Goal: Transaction & Acquisition: Book appointment/travel/reservation

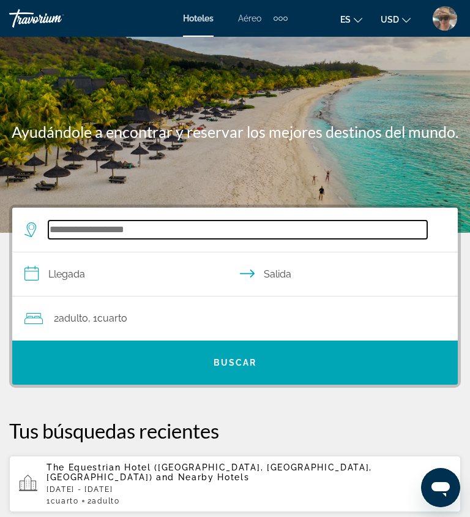
click at [138, 230] on input "Search hotel destination" at bounding box center [237, 229] width 379 height 18
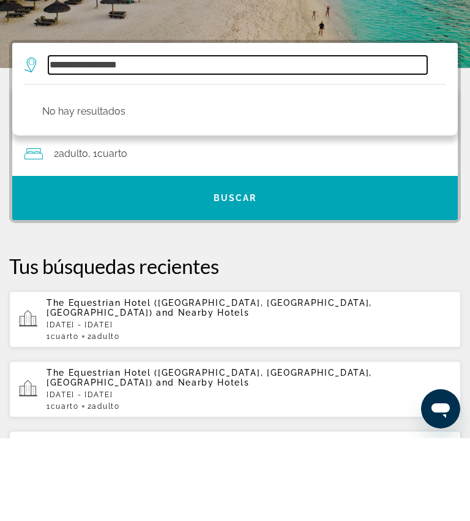
scroll to position [81, 0]
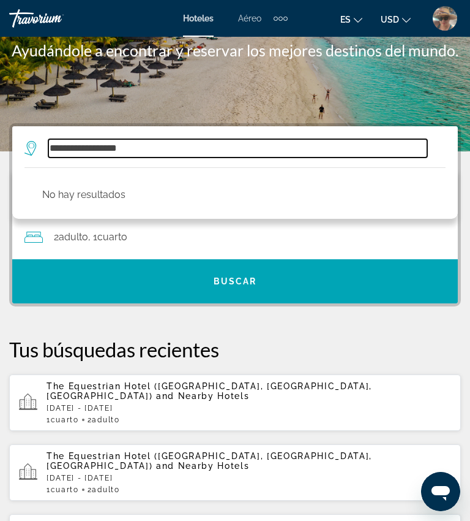
type input "**********"
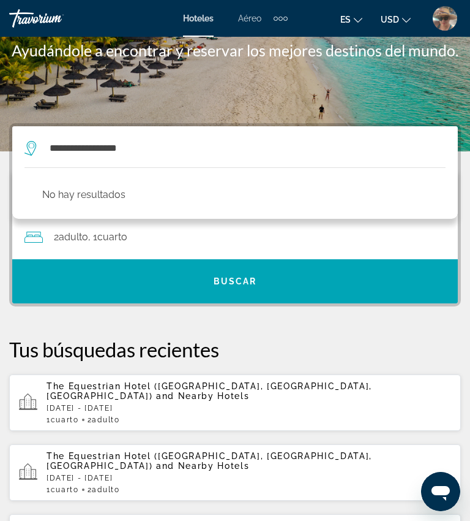
click at [428, 97] on div "Main content" at bounding box center [235, 35] width 470 height 233
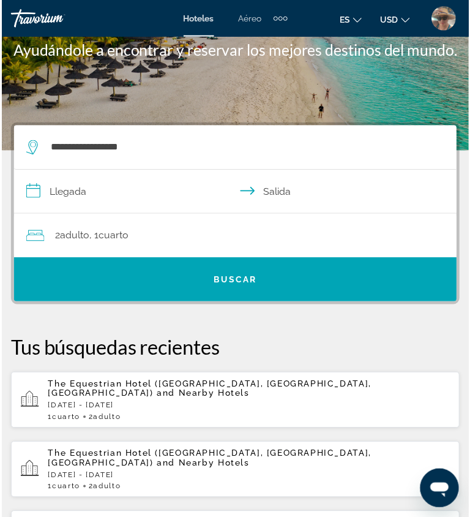
scroll to position [82, 0]
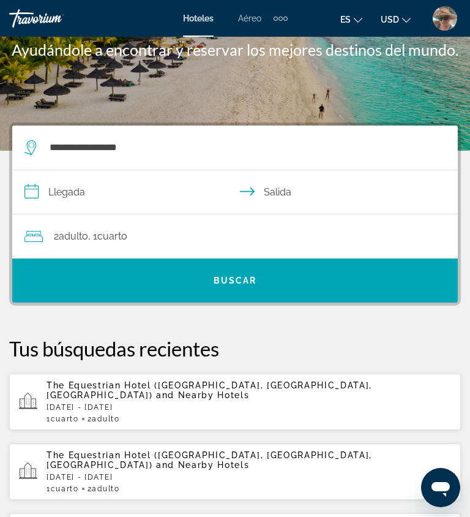
click at [81, 193] on input "**********" at bounding box center [237, 193] width 451 height 47
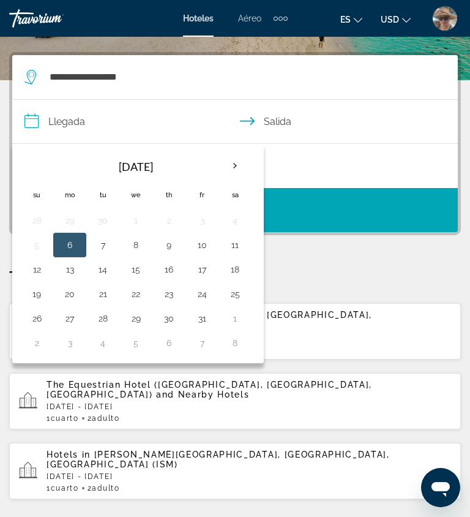
scroll to position [165, 0]
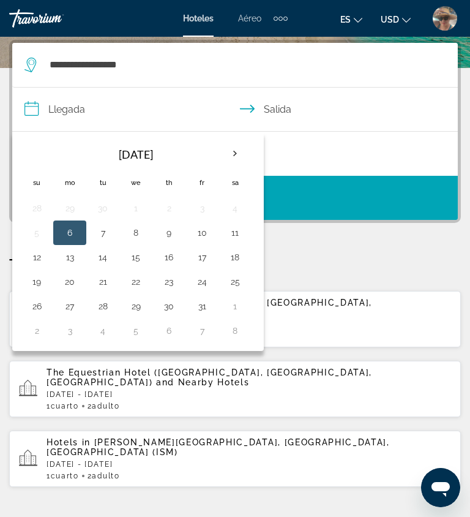
click at [70, 233] on button "6" at bounding box center [70, 232] width 20 height 17
click at [105, 234] on button "7" at bounding box center [103, 232] width 20 height 17
type input "**********"
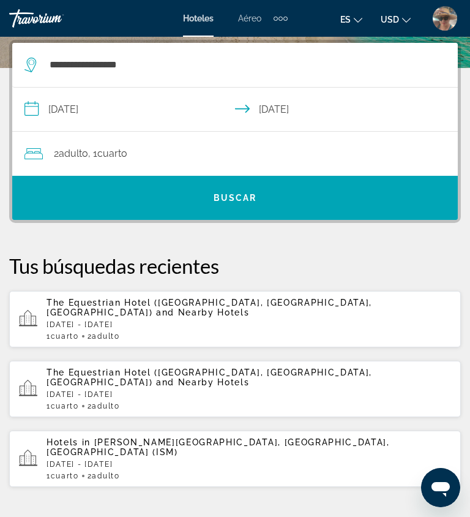
click at [251, 203] on span "Search" at bounding box center [235, 197] width 446 height 29
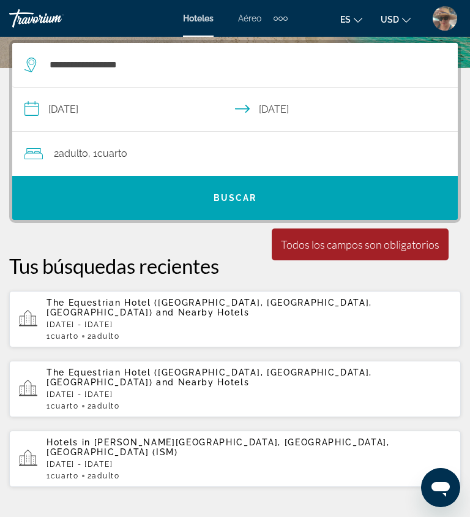
click at [243, 199] on span "Buscar" at bounding box center [235, 198] width 43 height 10
click at [247, 203] on span "Buscar" at bounding box center [235, 198] width 43 height 10
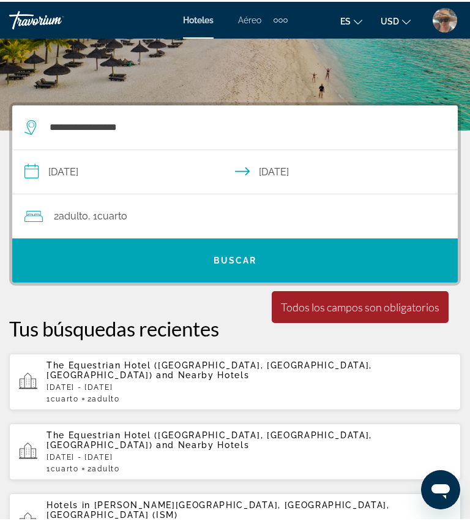
scroll to position [0, 0]
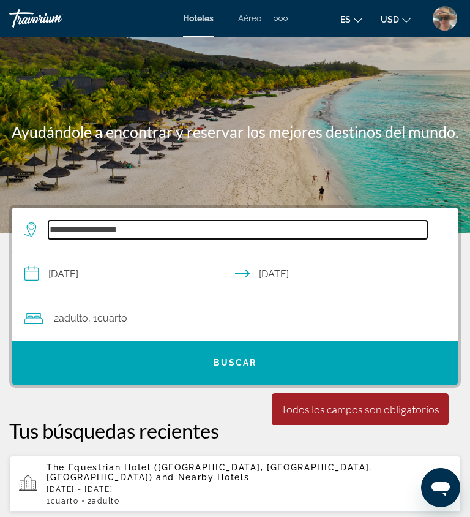
click at [171, 239] on input "**********" at bounding box center [237, 229] width 379 height 18
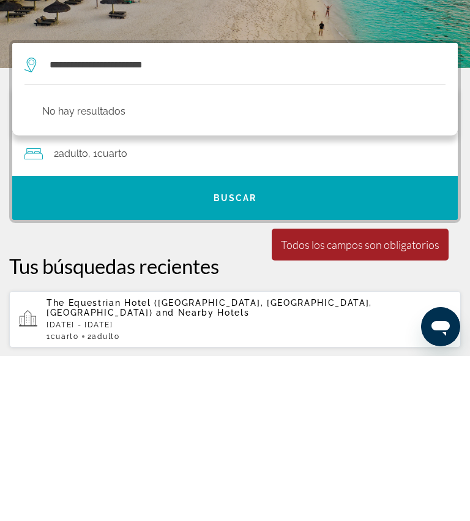
click at [380, 348] on span "Search" at bounding box center [235, 362] width 446 height 29
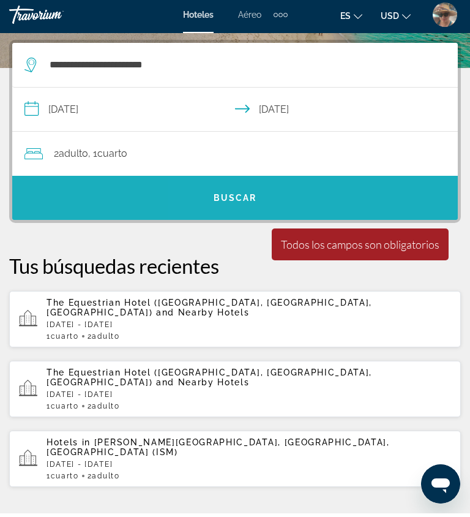
scroll to position [165, 0]
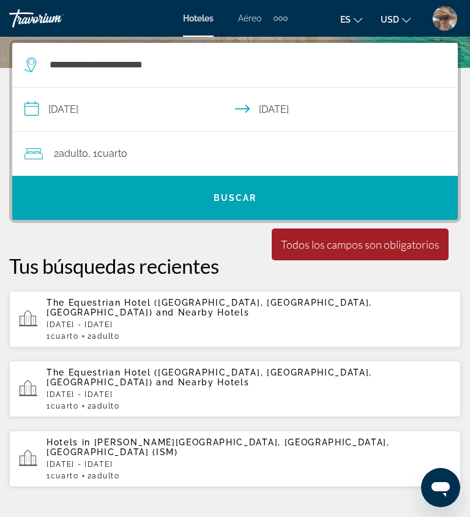
click at [118, 159] on span "Cuarto" at bounding box center [112, 154] width 30 height 12
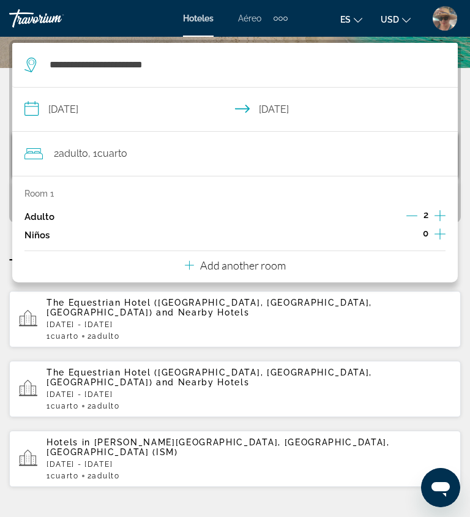
click at [439, 214] on icon "Increment adults" at bounding box center [440, 215] width 11 height 15
click at [437, 236] on icon "Increment children" at bounding box center [440, 233] width 11 height 11
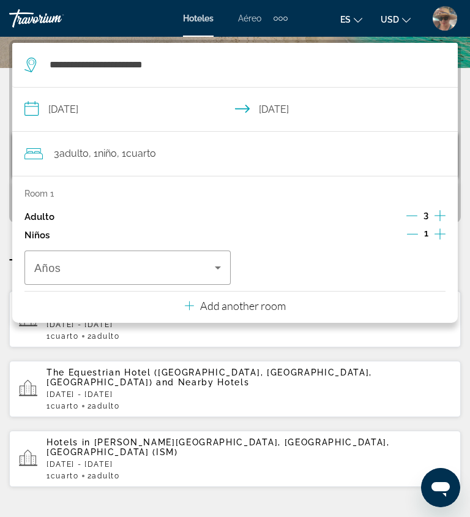
click at [213, 275] on icon "Travelers: 3 adults, 1 child" at bounding box center [218, 267] width 15 height 15
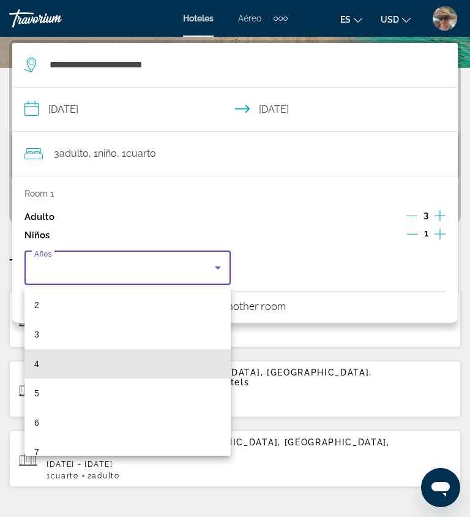
scroll to position [62, 0]
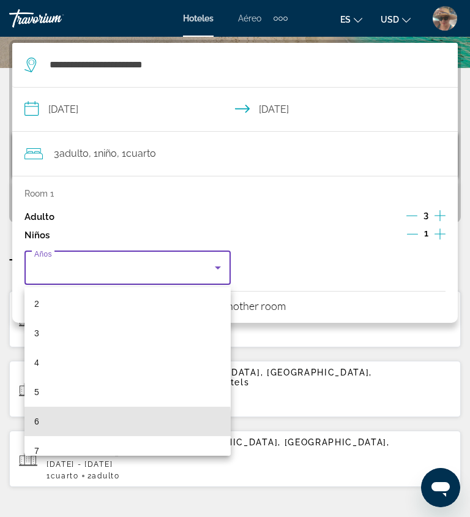
click at [44, 427] on mat-option "6" at bounding box center [127, 421] width 206 height 29
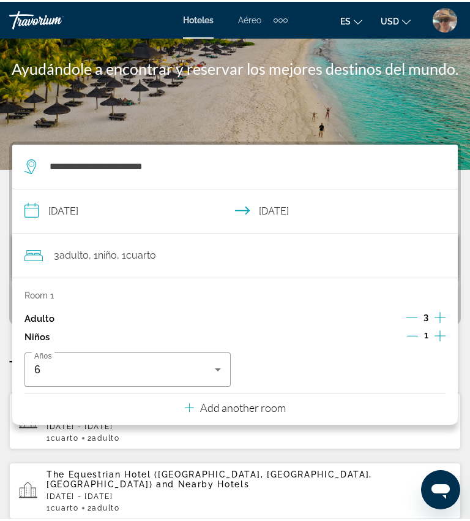
scroll to position [0, 0]
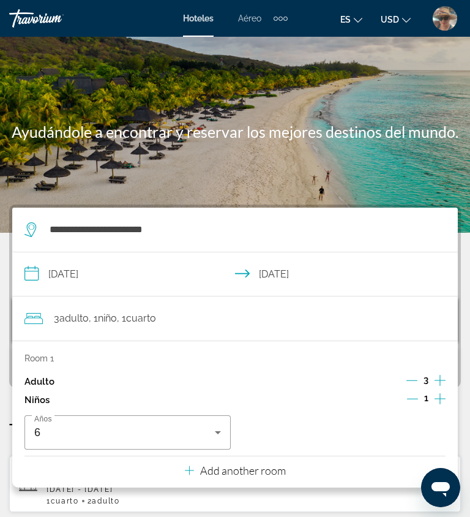
click at [376, 176] on div "Main content" at bounding box center [235, 116] width 470 height 233
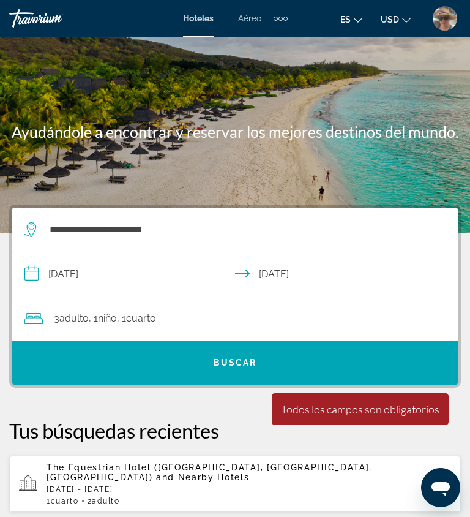
click at [225, 362] on span "Buscar" at bounding box center [235, 363] width 43 height 10
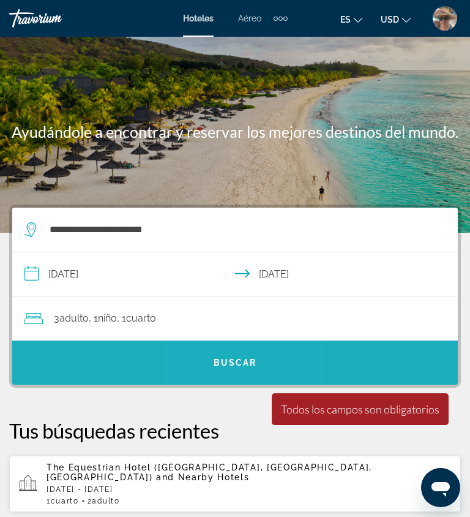
click at [236, 370] on span "Search" at bounding box center [235, 362] width 446 height 29
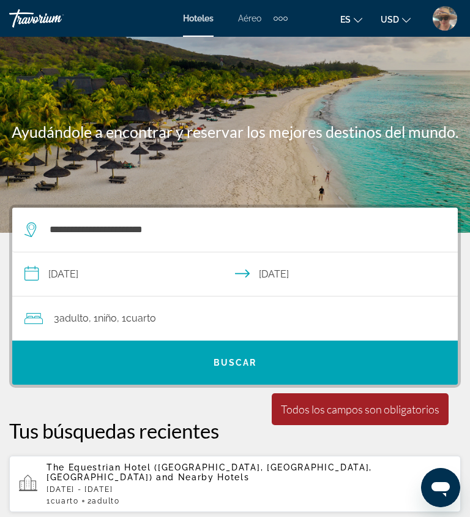
click at [257, 361] on span "Search" at bounding box center [235, 362] width 446 height 29
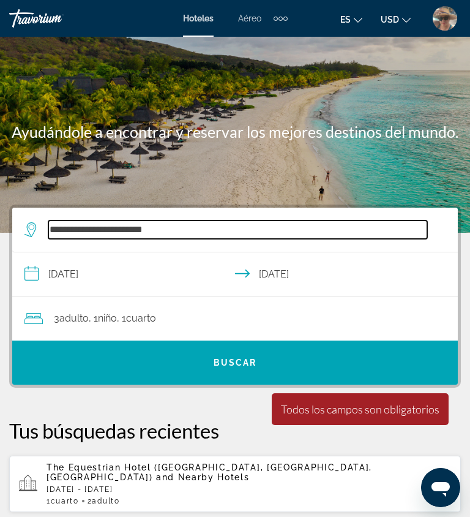
click at [192, 232] on input "**********" at bounding box center [237, 229] width 379 height 18
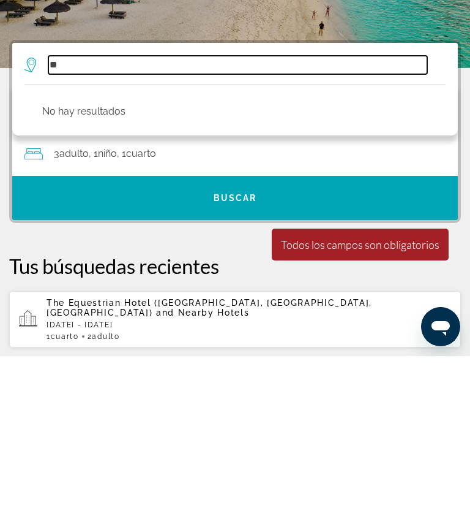
type input "*"
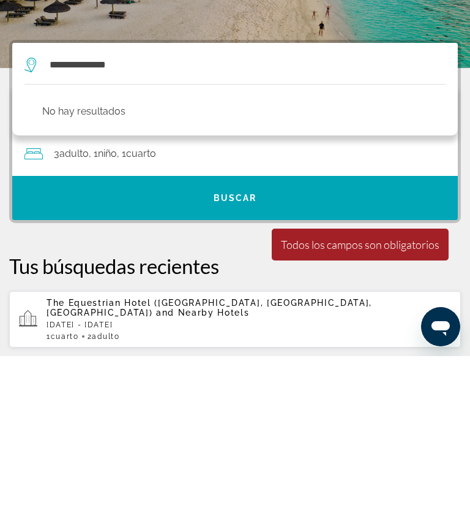
click at [376, 402] on div "Todos los campos son obligatorios" at bounding box center [360, 408] width 159 height 13
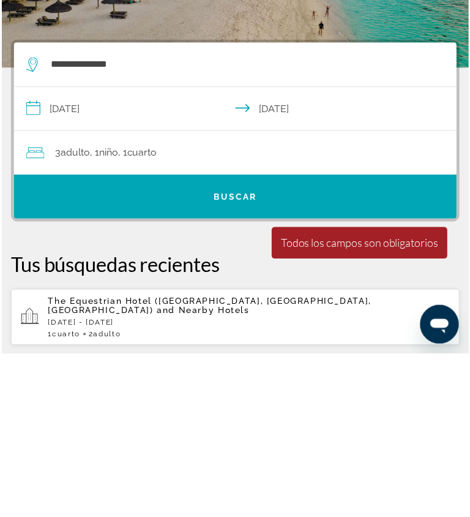
scroll to position [165, 0]
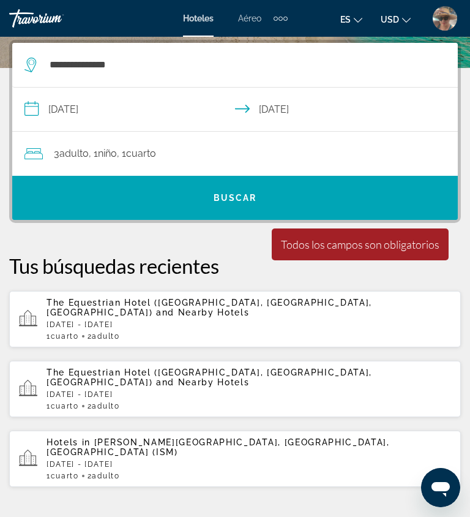
click at [247, 206] on span "Search" at bounding box center [235, 197] width 446 height 29
click at [244, 200] on span "Buscar" at bounding box center [235, 198] width 43 height 10
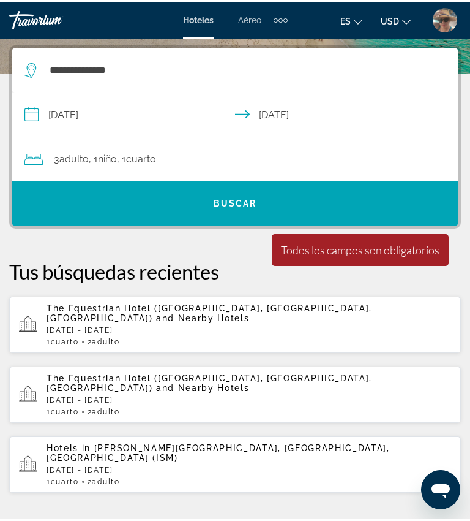
scroll to position [157, 0]
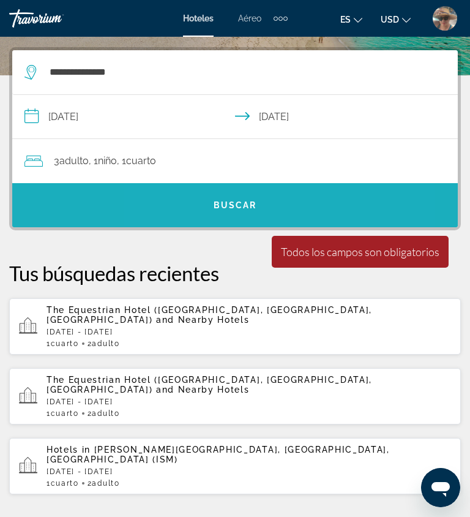
click at [239, 200] on span "Buscar" at bounding box center [235, 205] width 43 height 10
click at [238, 210] on span "Buscar" at bounding box center [235, 205] width 43 height 10
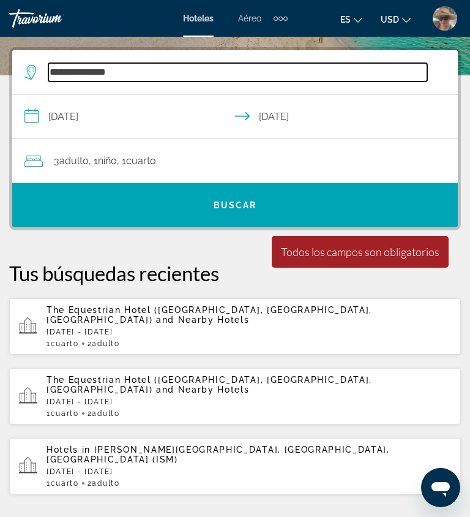
click at [148, 67] on input "**********" at bounding box center [237, 72] width 379 height 18
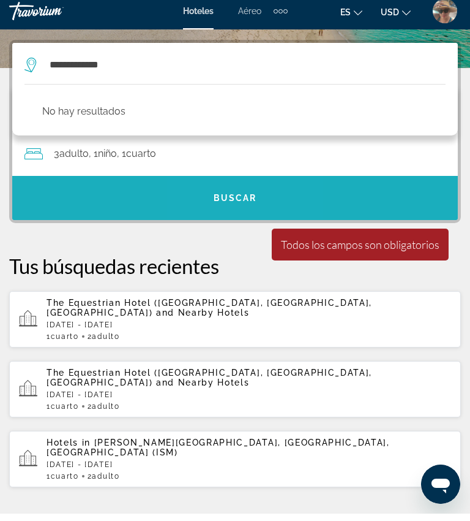
click at [237, 200] on span "Buscar" at bounding box center [235, 205] width 43 height 10
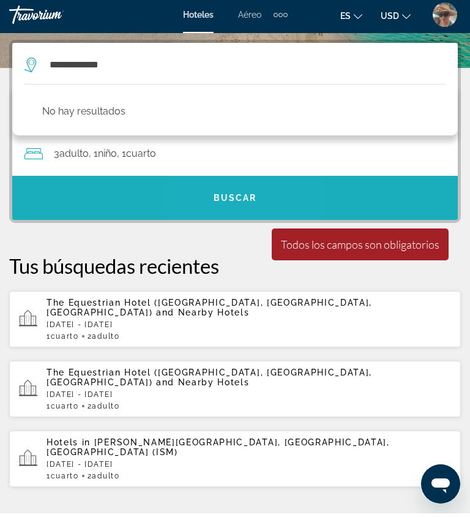
scroll to position [165, 0]
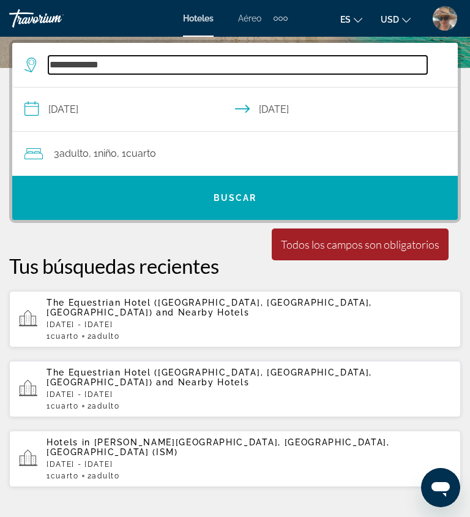
click at [154, 66] on input "**********" at bounding box center [237, 65] width 379 height 18
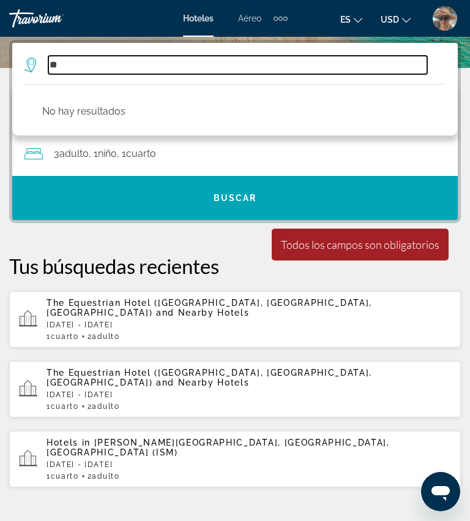
type input "*"
type input "**********"
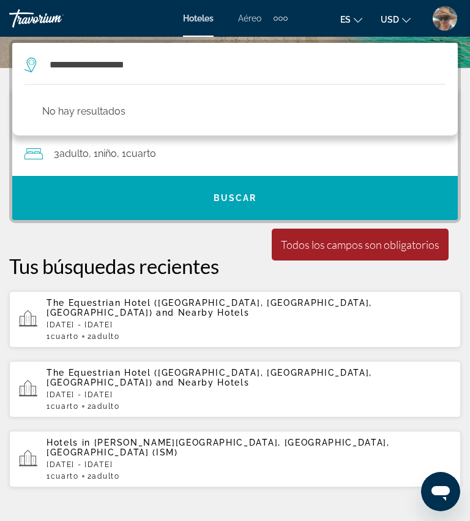
click at [213, 210] on span "Search" at bounding box center [235, 197] width 446 height 29
